Goal: Transaction & Acquisition: Purchase product/service

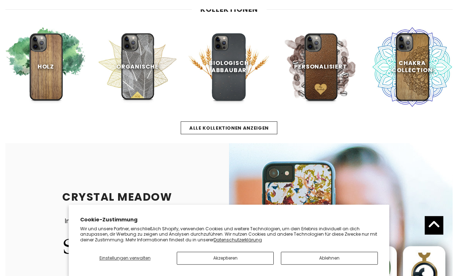
scroll to position [406, 0]
click at [333, 255] on button "Ablehnen" at bounding box center [329, 258] width 97 height 13
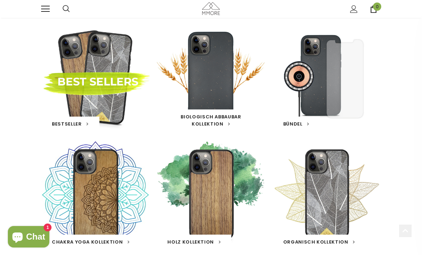
scroll to position [37, 0]
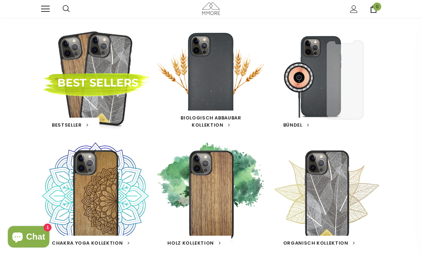
click at [222, 101] on div "Biologisch abbaubar Kollektion 16 Produkte" at bounding box center [211, 78] width 108 height 108
click at [207, 78] on link at bounding box center [211, 78] width 14 height 0
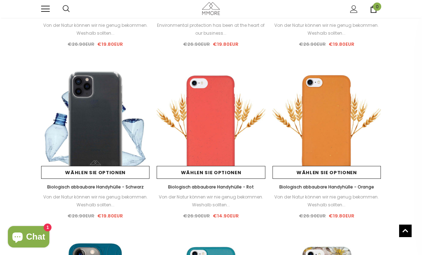
scroll to position [196, 0]
click at [330, 125] on img at bounding box center [327, 123] width 108 height 108
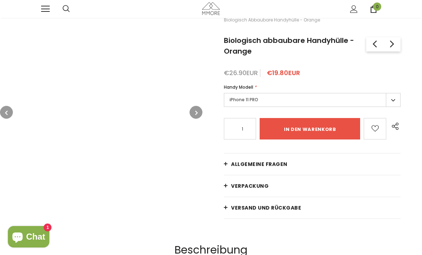
scroll to position [23, 0]
click at [391, 97] on label "iPhone 11 PRO" at bounding box center [312, 100] width 177 height 14
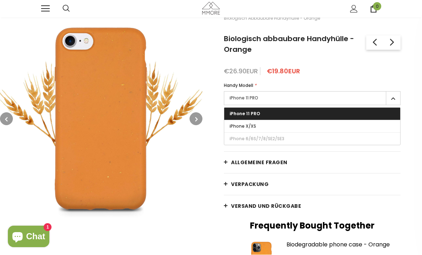
scroll to position [24, 0]
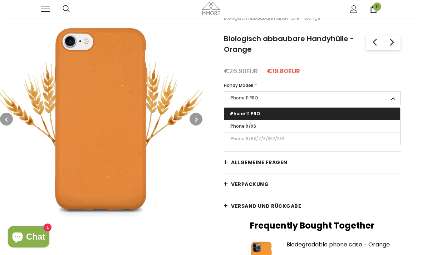
click at [2, 118] on button "button" at bounding box center [6, 119] width 13 height 13
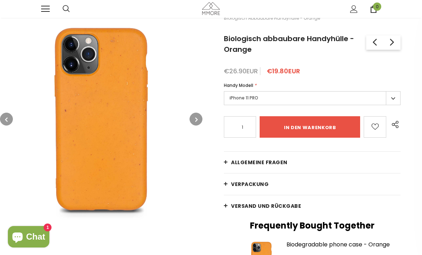
click at [8, 121] on icon "button" at bounding box center [6, 119] width 3 height 7
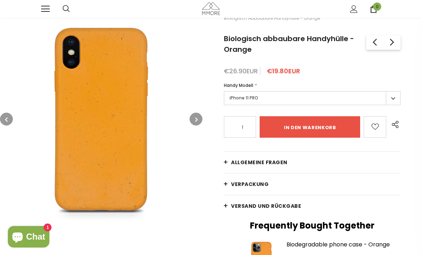
click at [9, 120] on button "button" at bounding box center [6, 119] width 13 height 13
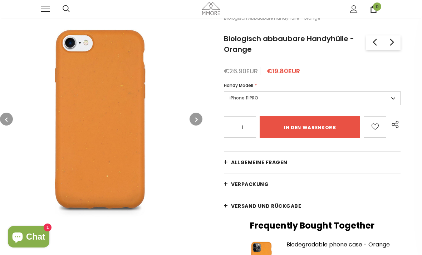
scroll to position [24, 0]
